Goal: Task Accomplishment & Management: Manage account settings

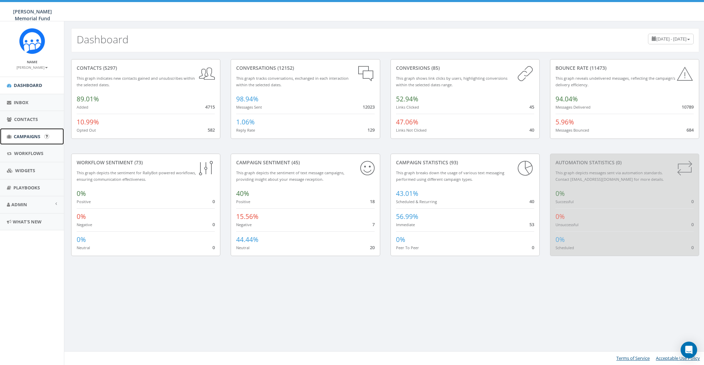
click at [24, 136] on span "Campaigns" at bounding box center [27, 136] width 26 height 6
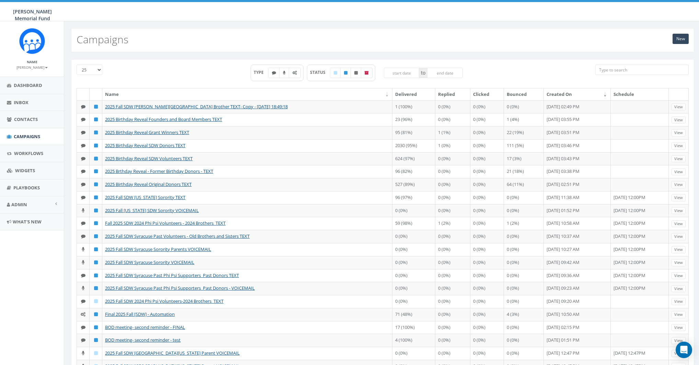
click at [36, 68] on small "[PERSON_NAME]" at bounding box center [31, 67] width 31 height 5
click at [35, 85] on link "Sign Out" at bounding box center [34, 86] width 54 height 9
